Goal: Task Accomplishment & Management: Use online tool/utility

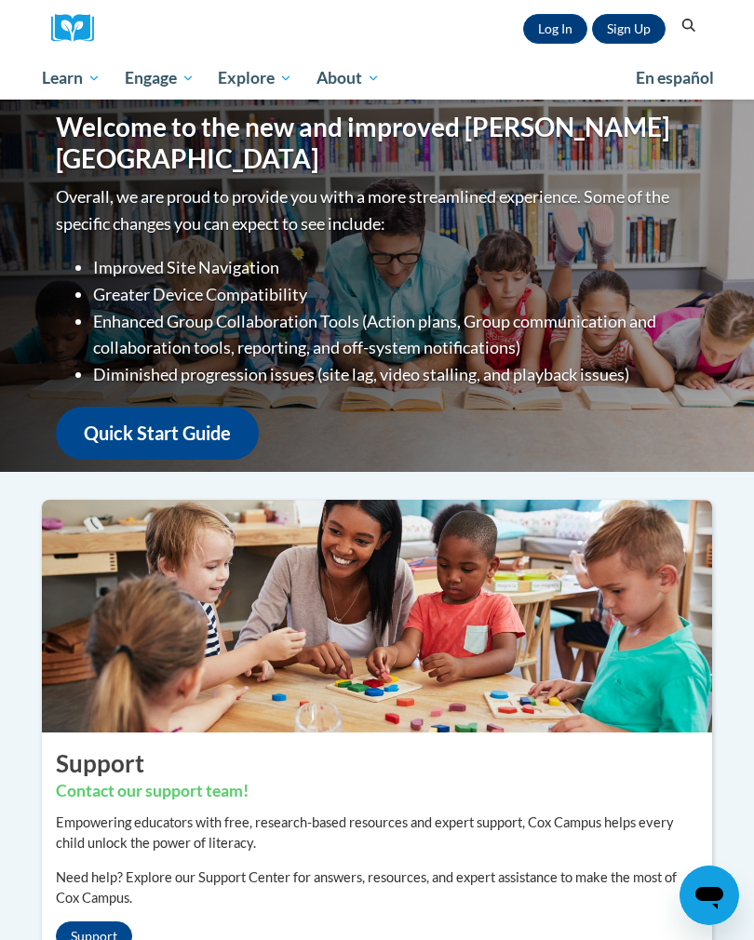
click at [549, 33] on link "Log In" at bounding box center [555, 29] width 64 height 30
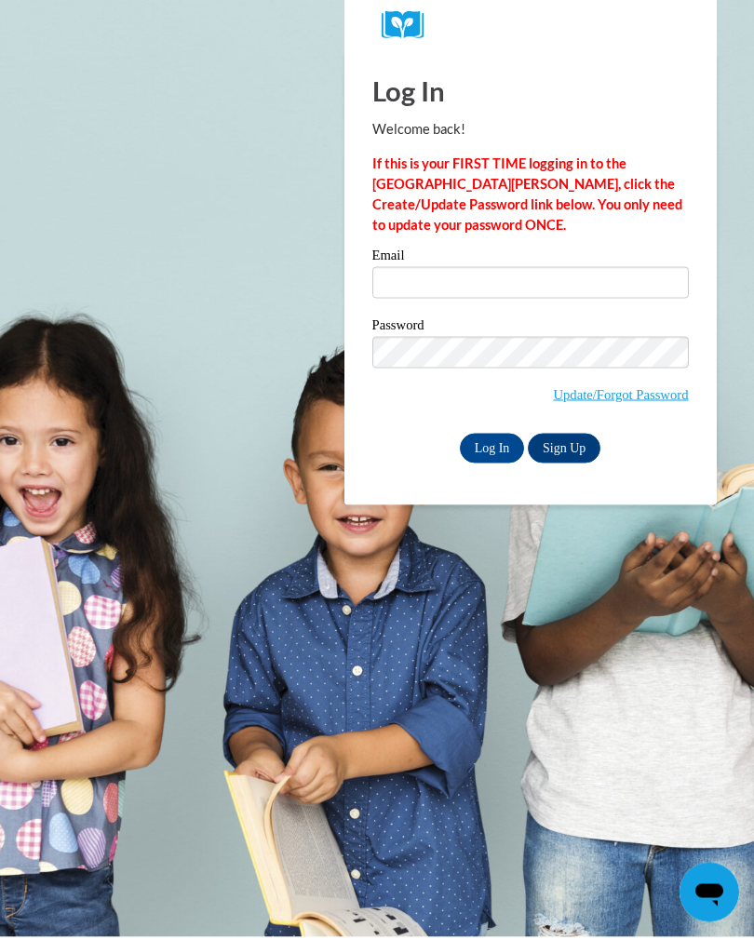
click at [571, 293] on input "Email" at bounding box center [530, 286] width 316 height 32
type input "Live4Jesus_us@yahoo.com"
click at [495, 453] on input "Log In" at bounding box center [492, 451] width 65 height 30
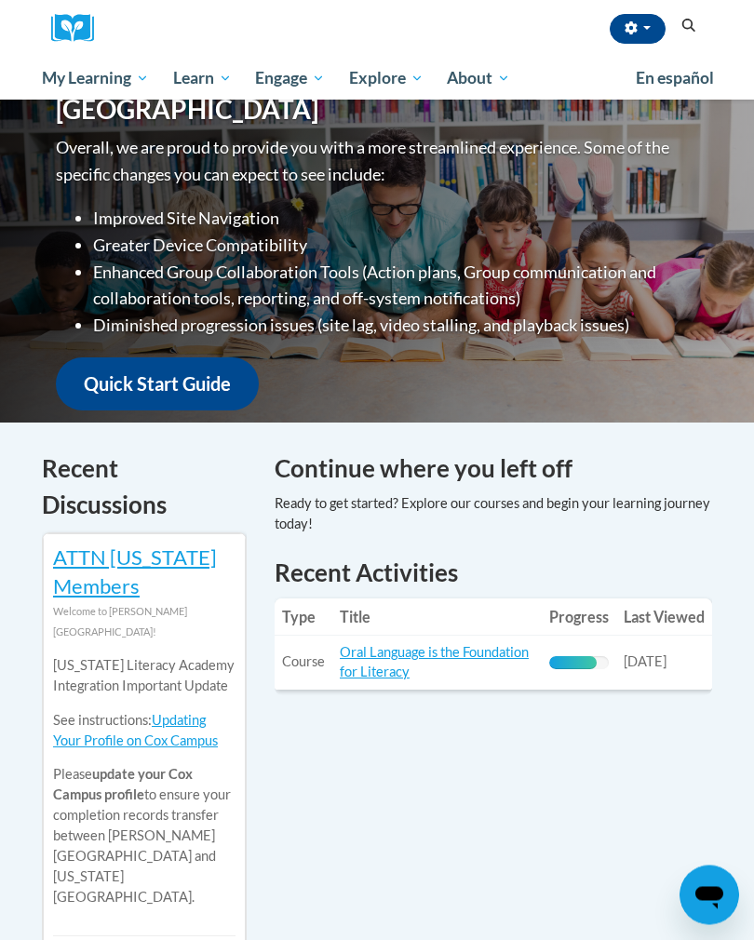
scroll to position [278, 0]
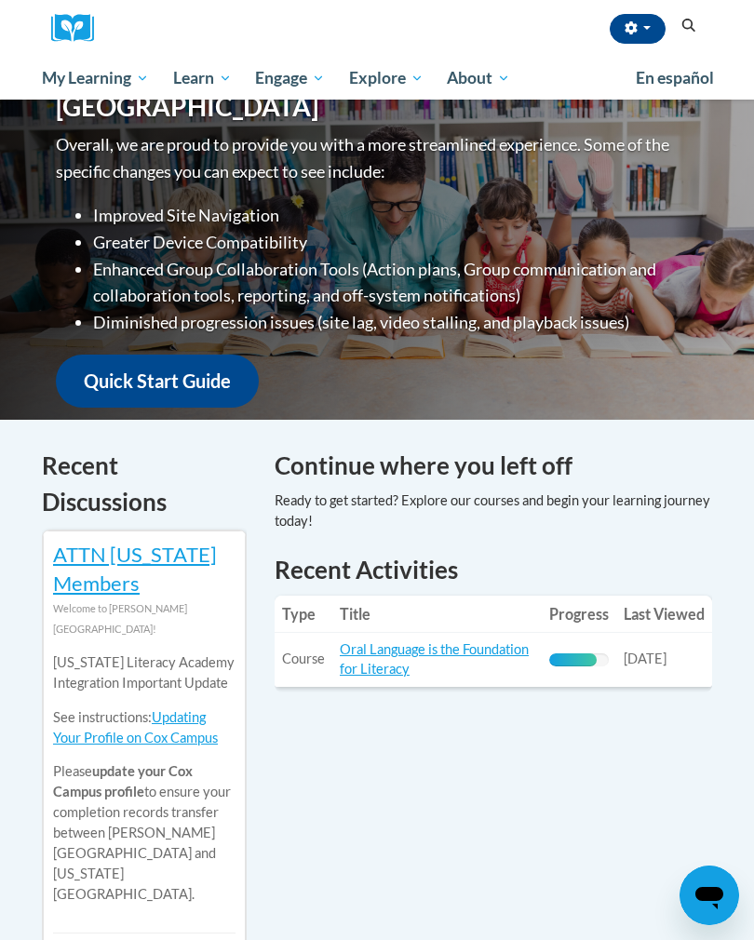
click at [403, 663] on link "Oral Language is the Foundation for Literacy" at bounding box center [434, 658] width 189 height 35
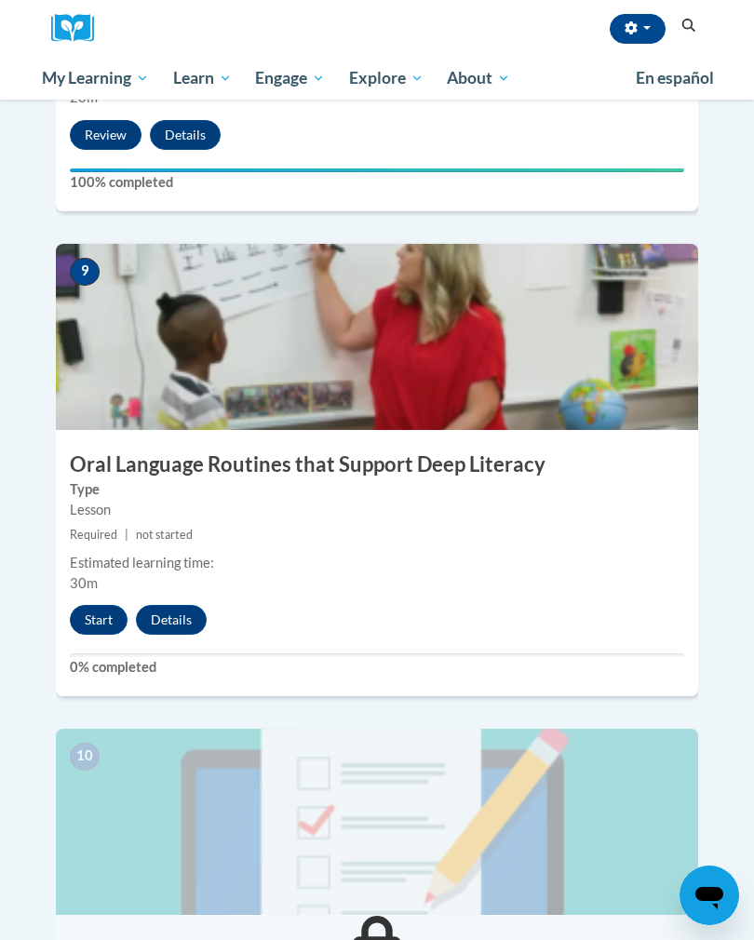
scroll to position [4301, 0]
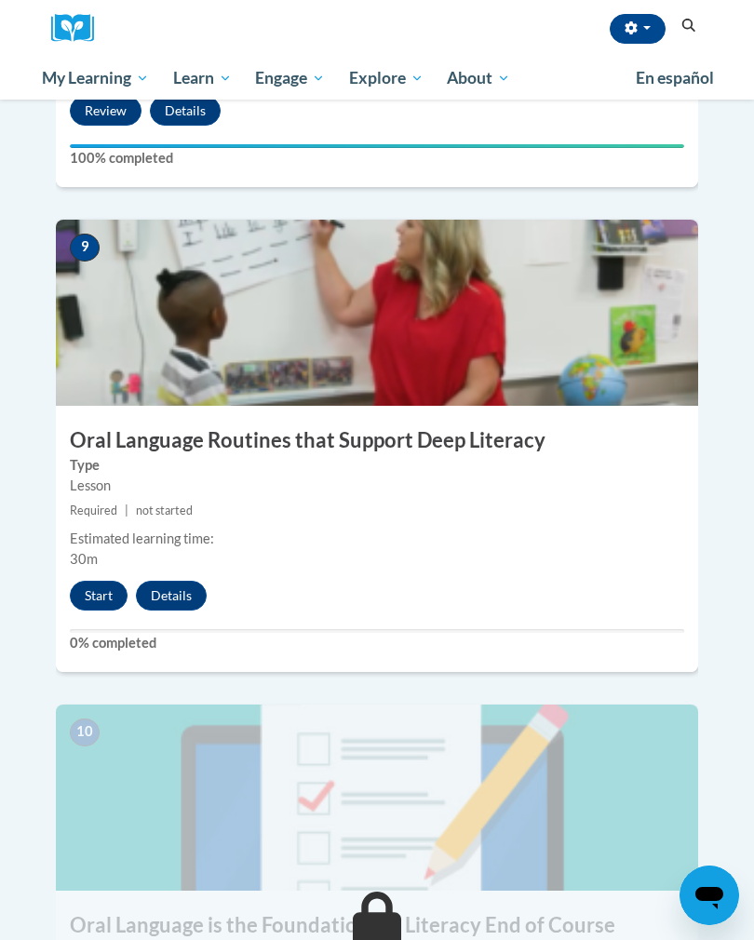
click at [97, 581] on button "Start" at bounding box center [99, 596] width 58 height 30
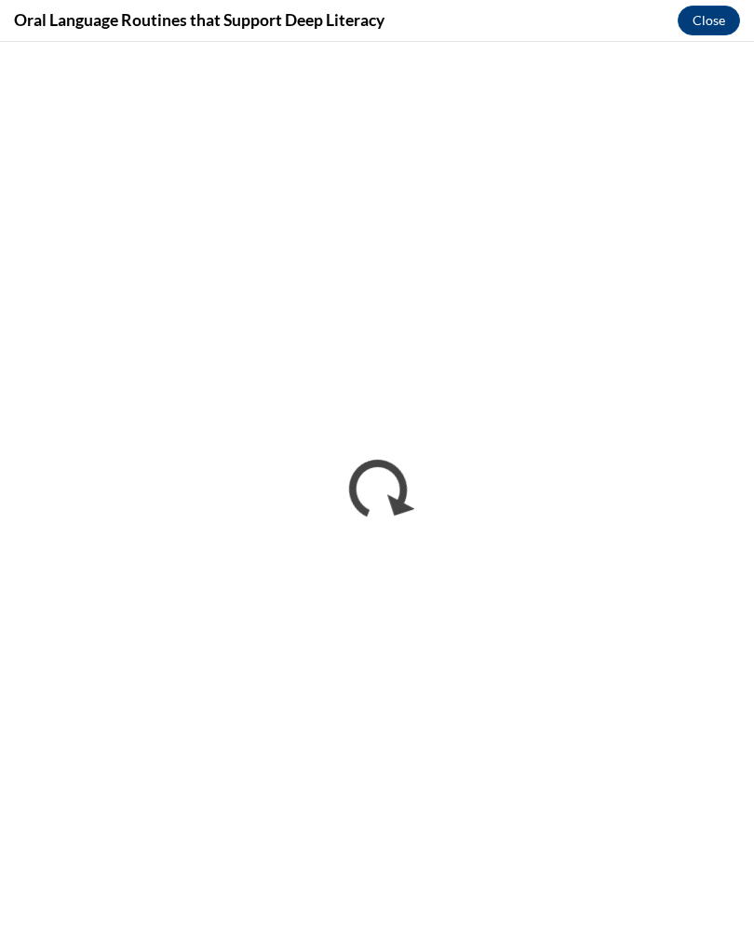
scroll to position [3170, 0]
